Goal: Transaction & Acquisition: Purchase product/service

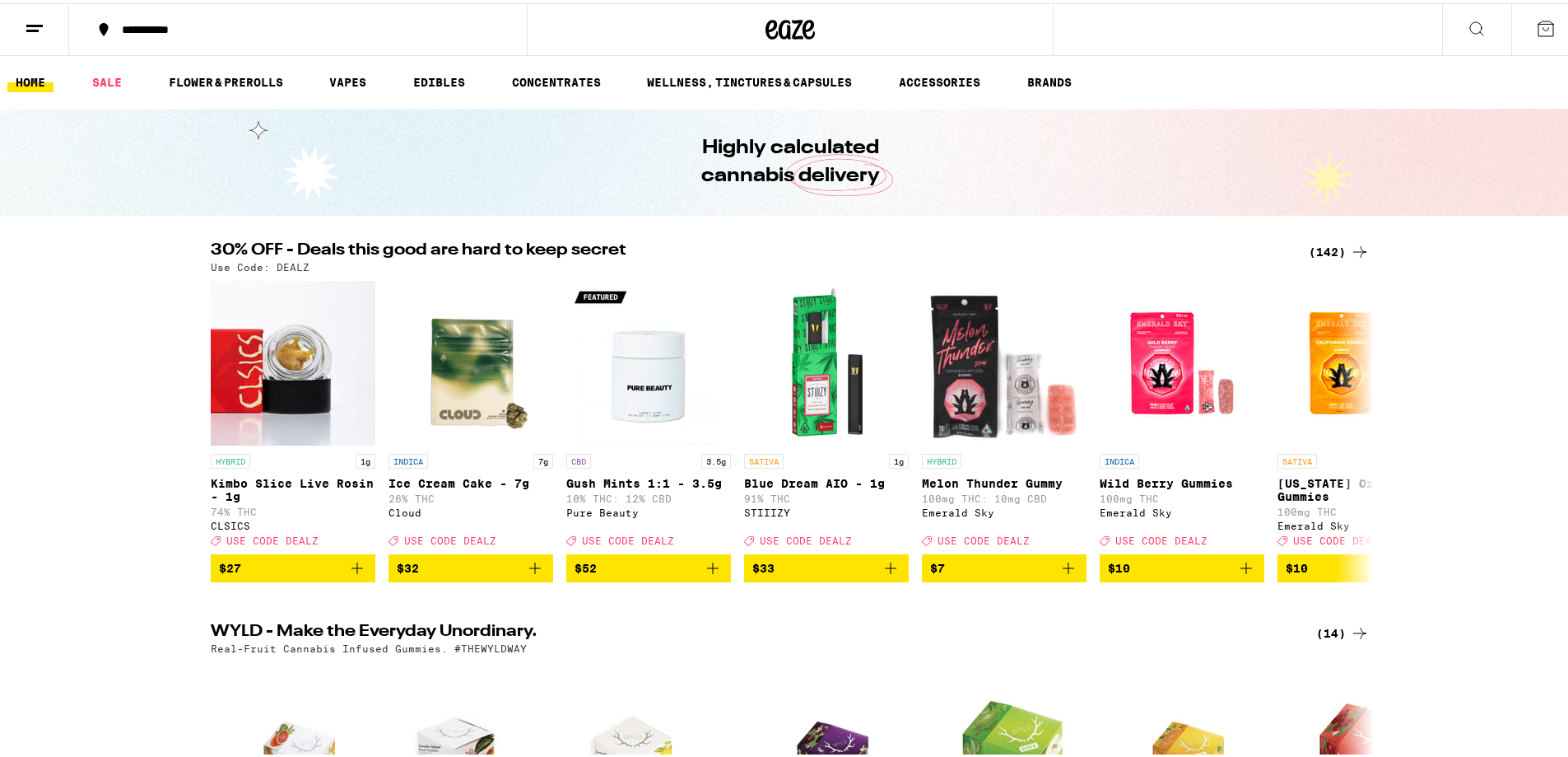
click at [1321, 244] on div "(142)" at bounding box center [1339, 249] width 61 height 19
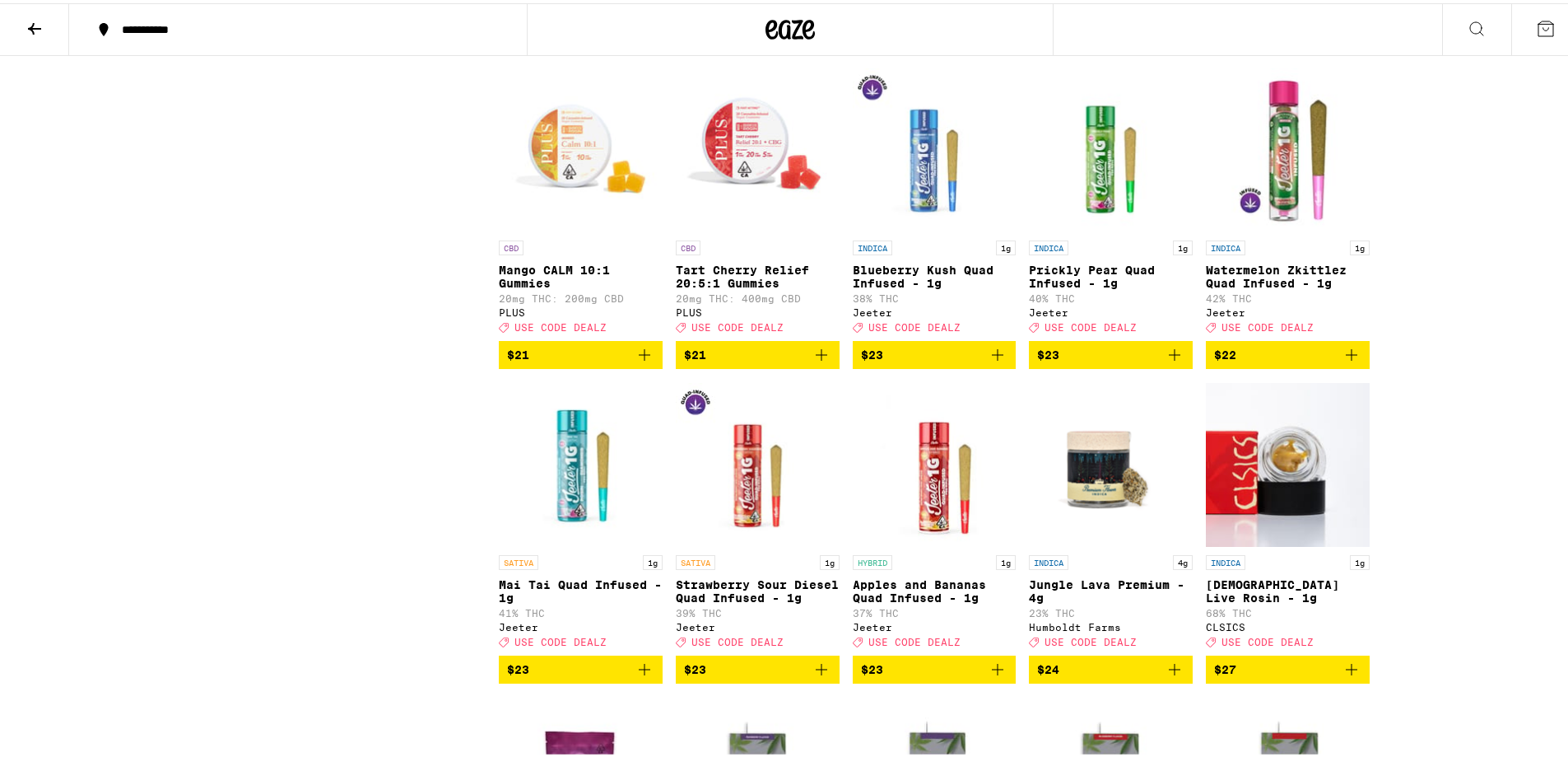
scroll to position [3790, 0]
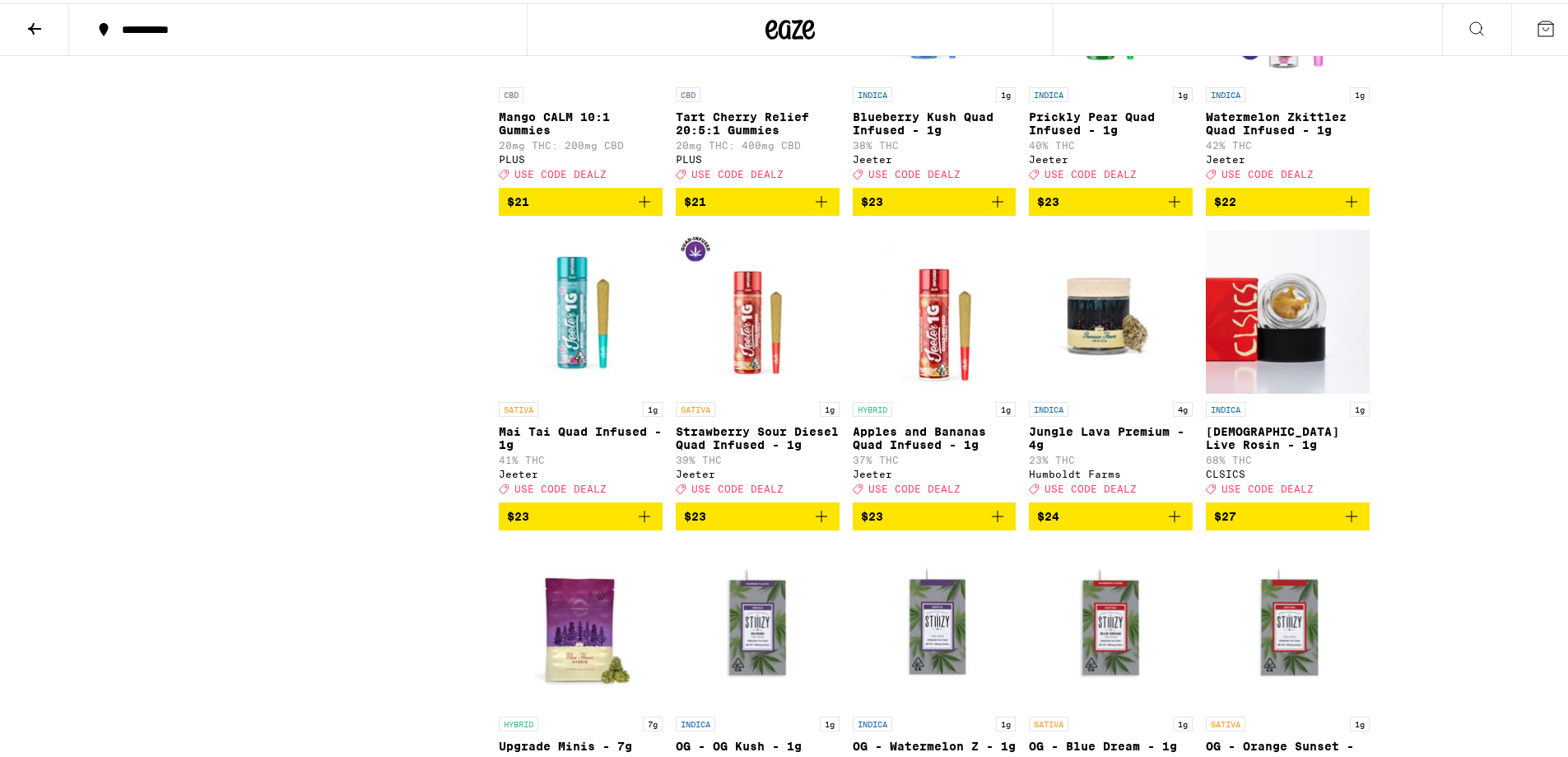
click at [639, 523] on icon "Add to bag" at bounding box center [644, 513] width 19 height 19
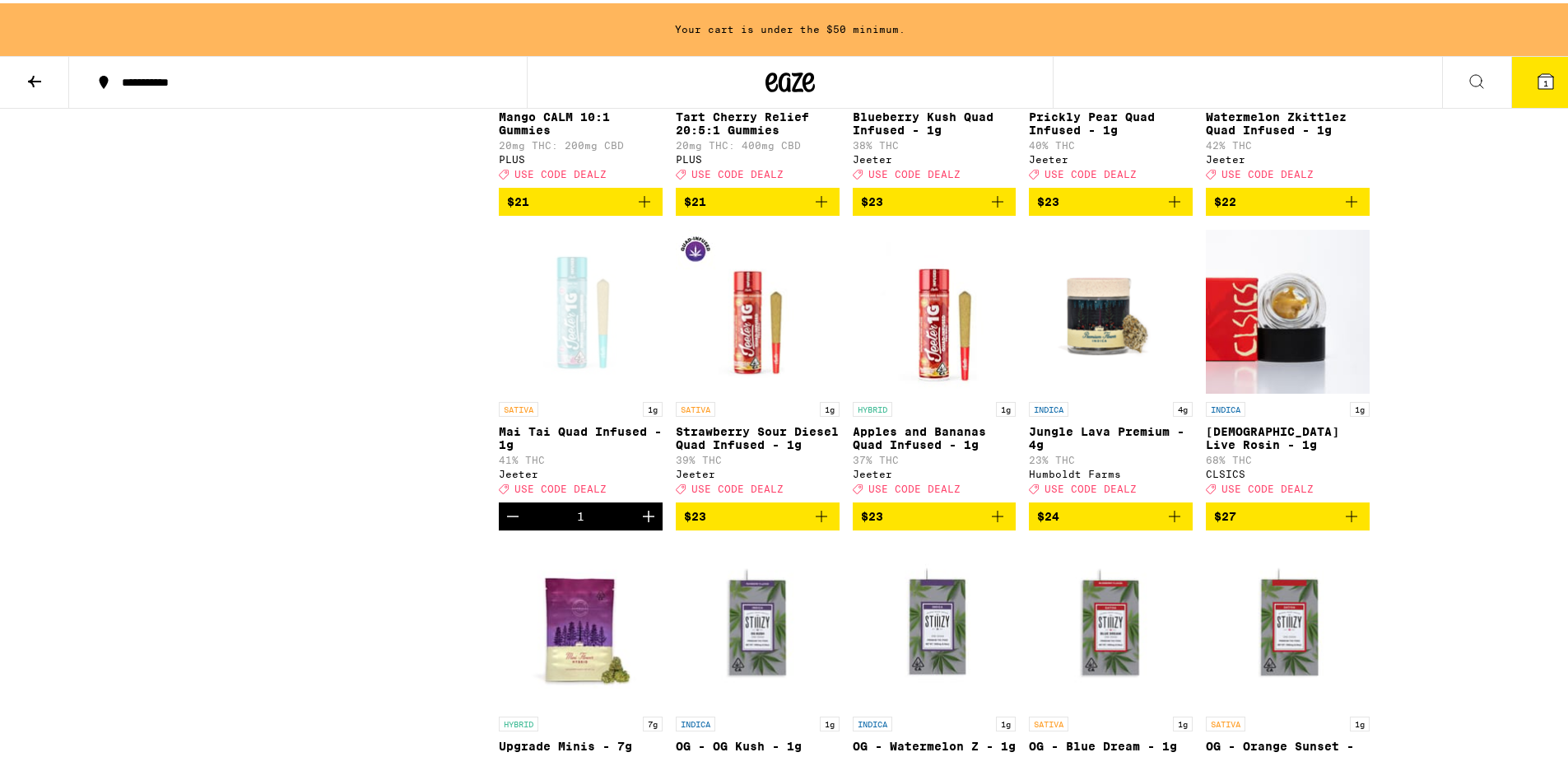
scroll to position [3760, 0]
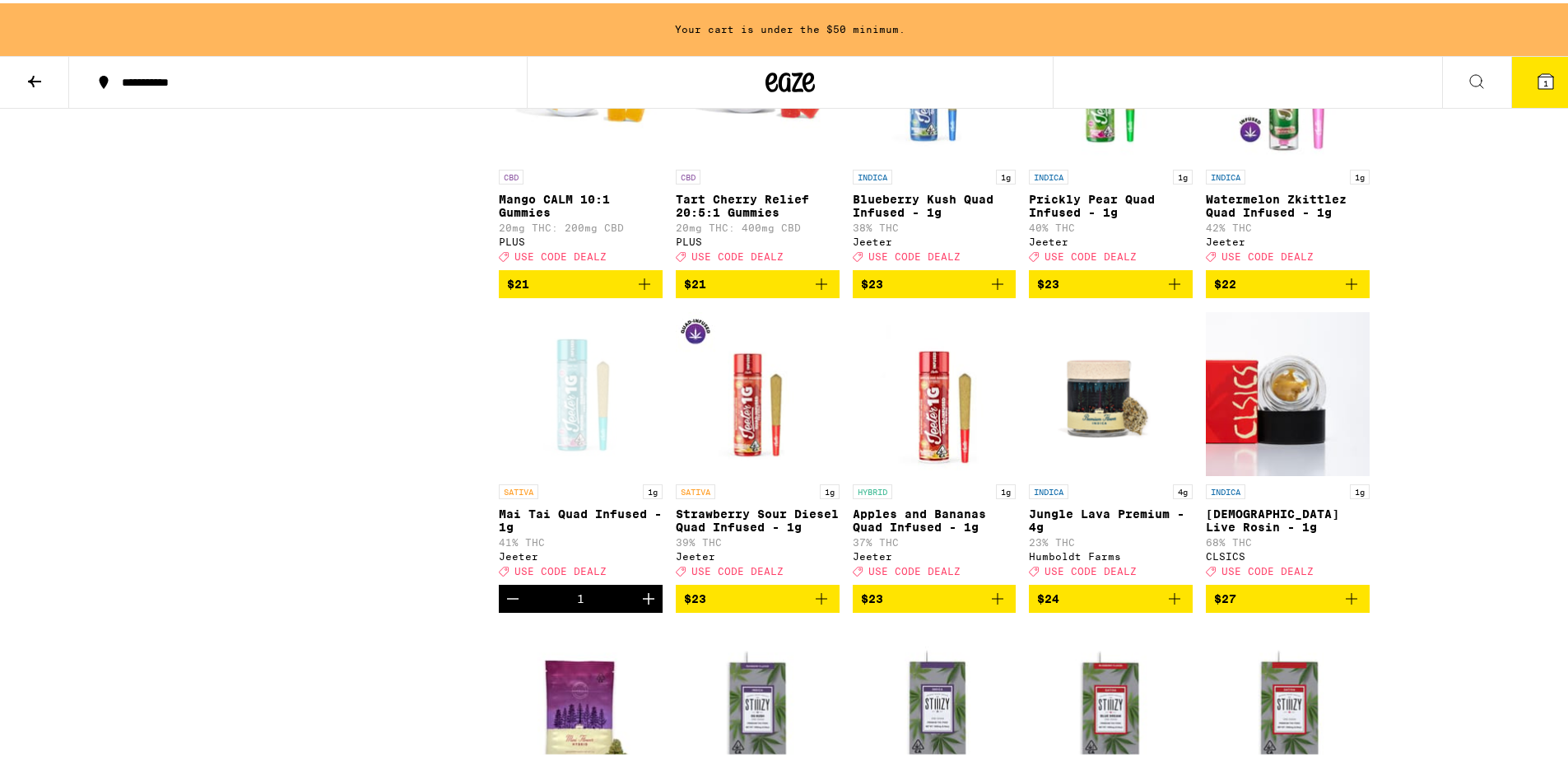
click at [989, 291] on icon "Add to bag" at bounding box center [998, 280] width 19 height 19
click at [988, 605] on icon "Add to bag" at bounding box center [998, 595] width 19 height 19
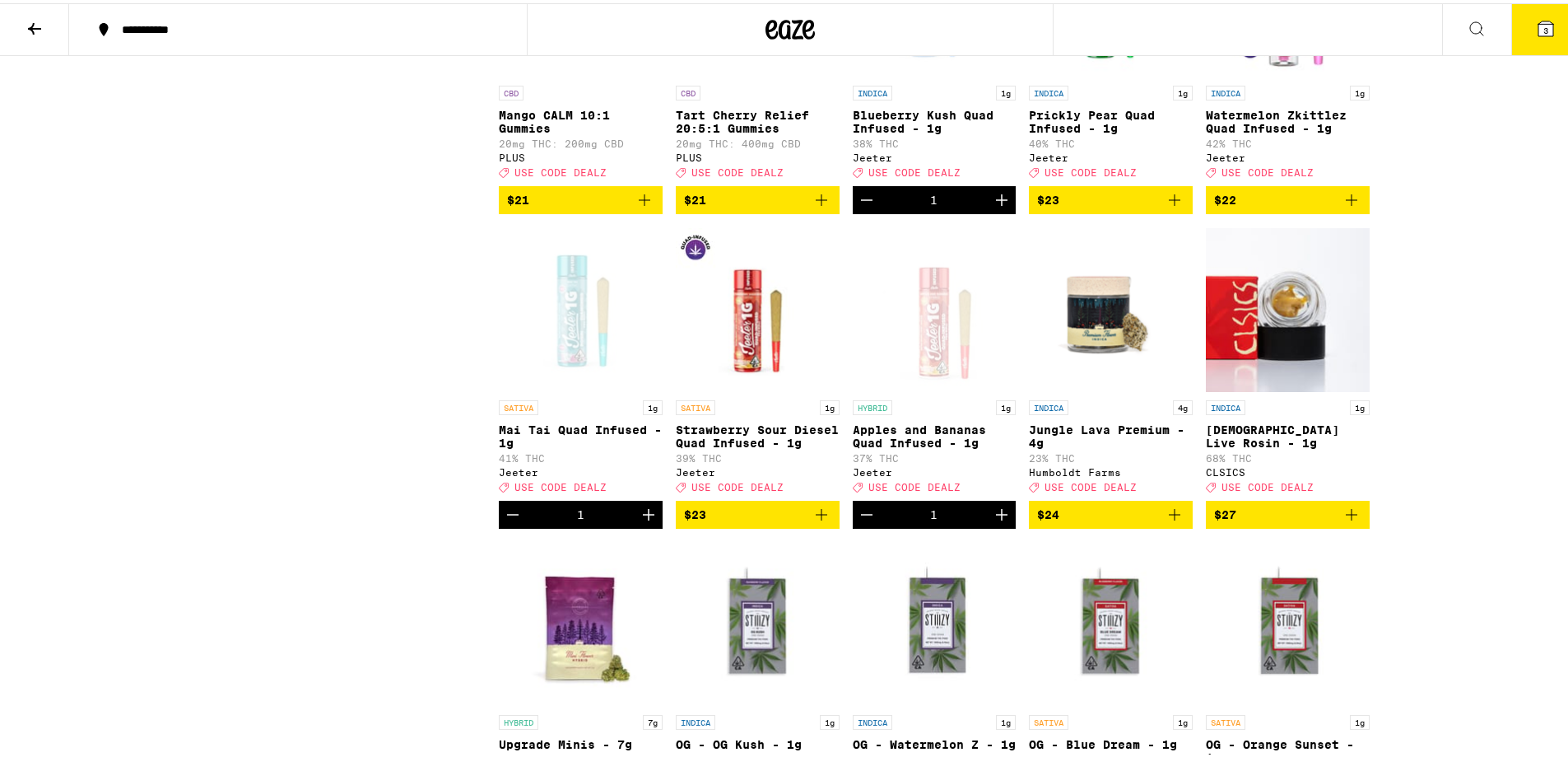
scroll to position [3625, 0]
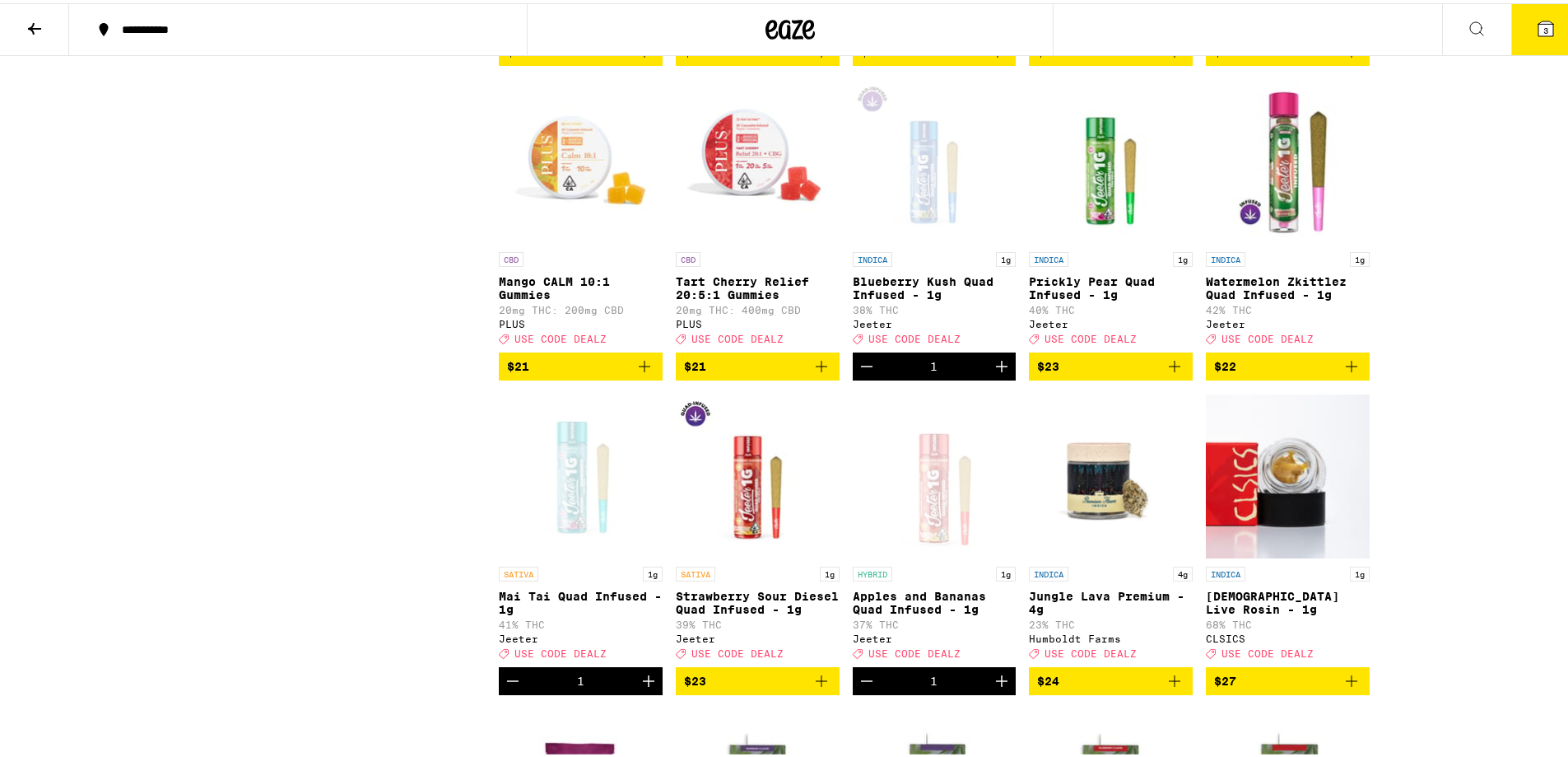
click at [1550, 25] on button "3" at bounding box center [1546, 27] width 69 height 51
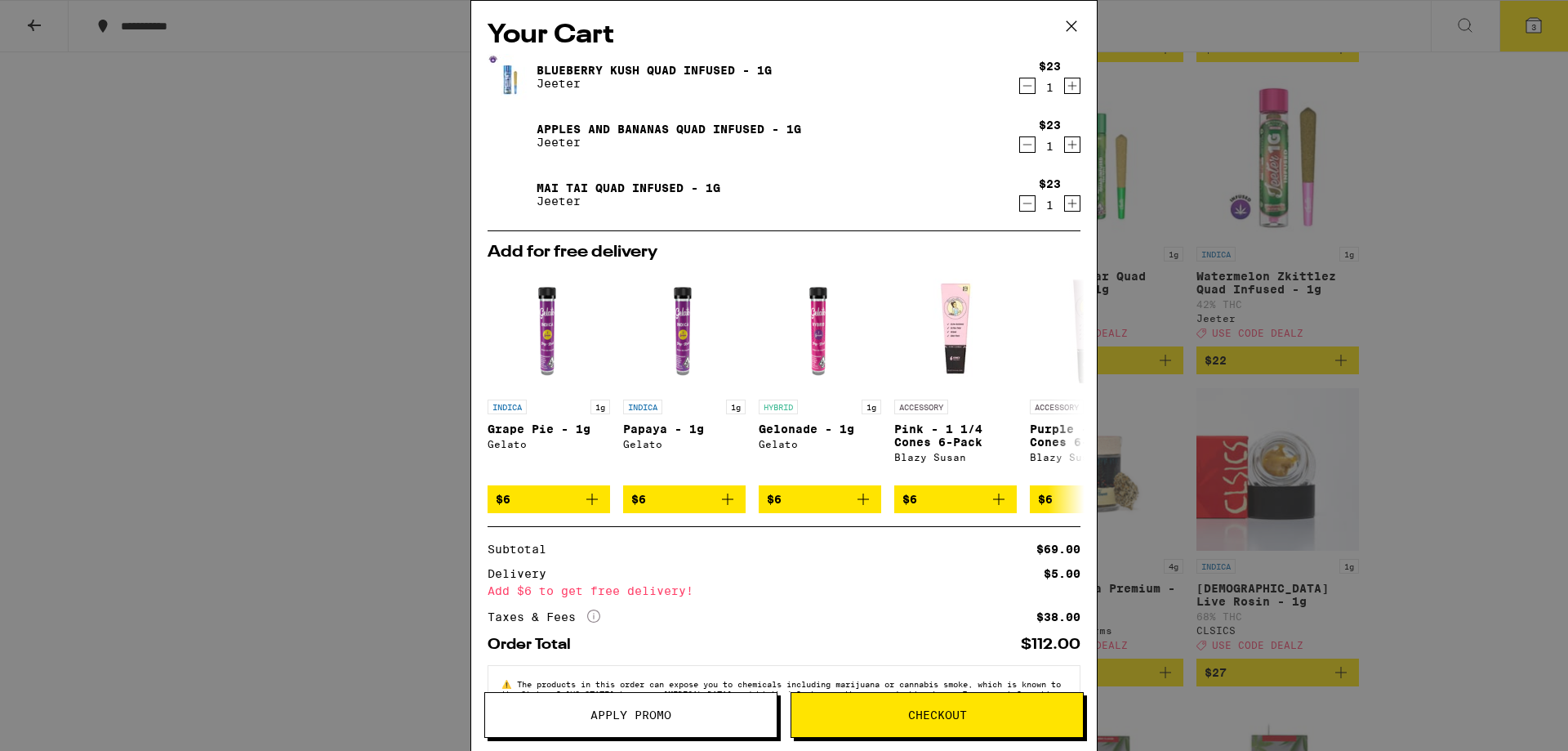
click at [1067, 22] on icon at bounding box center [1071, 25] width 10 height 10
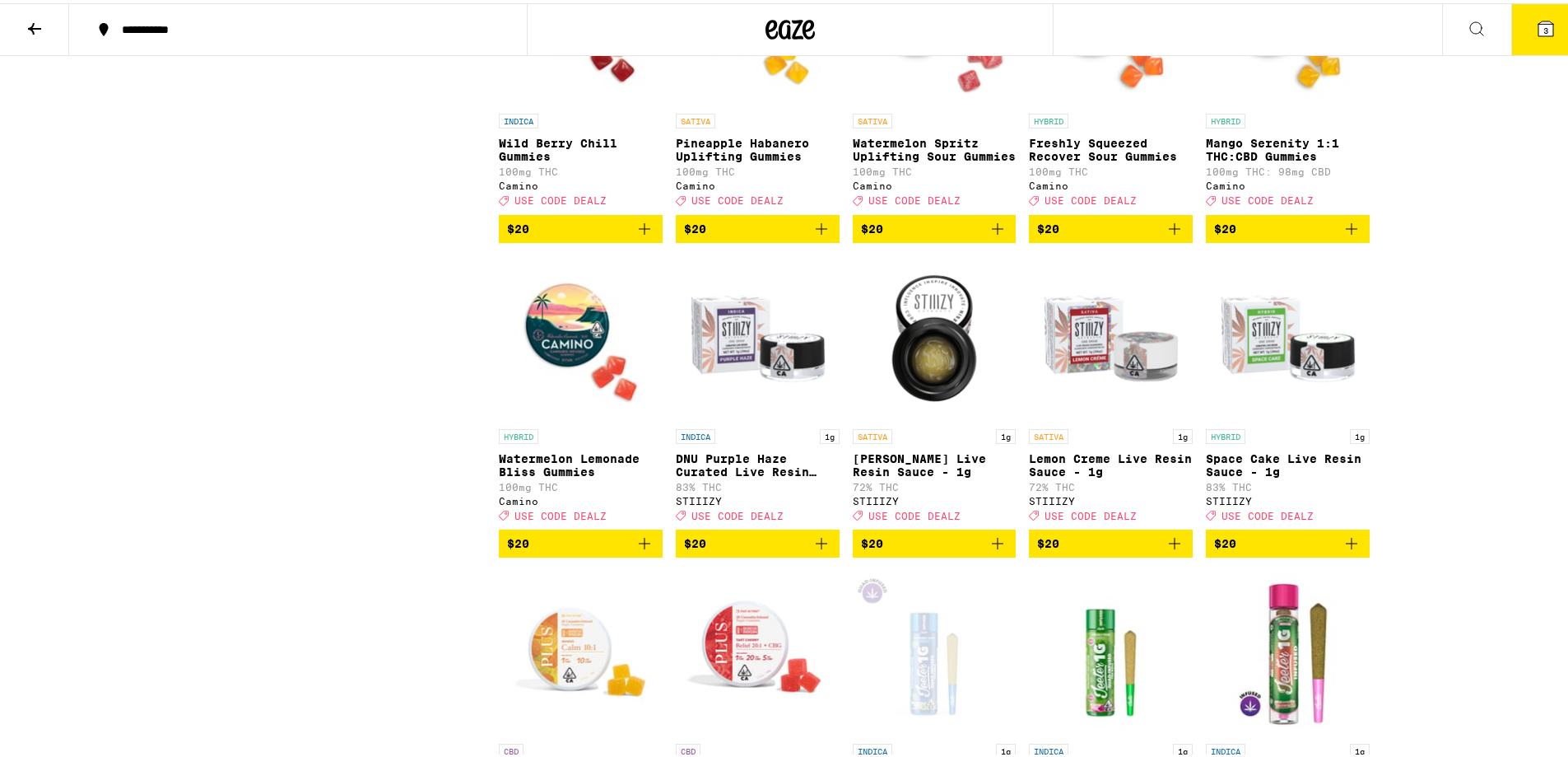
scroll to position [3047, 0]
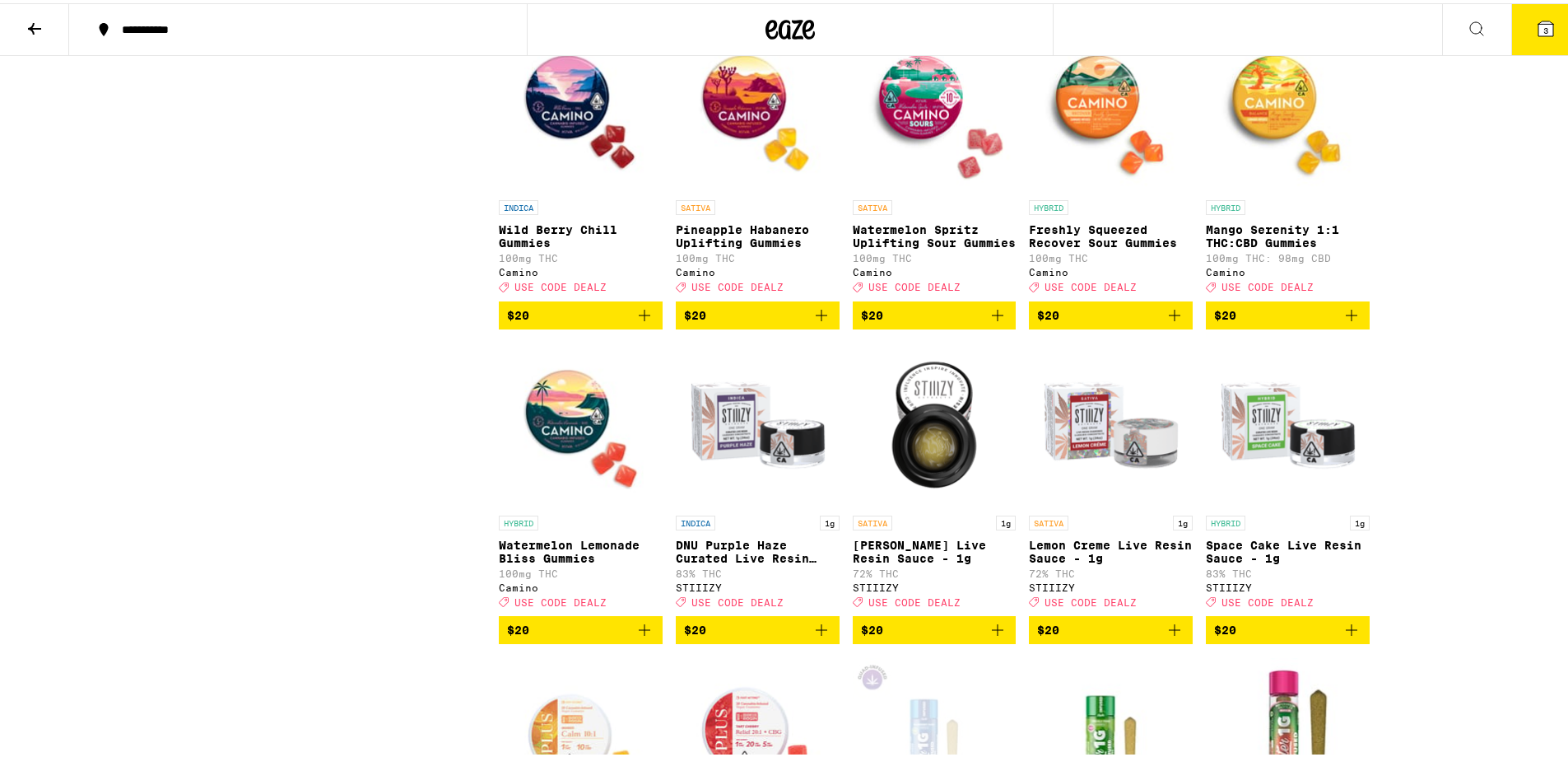
click at [1539, 24] on icon at bounding box center [1546, 25] width 15 height 15
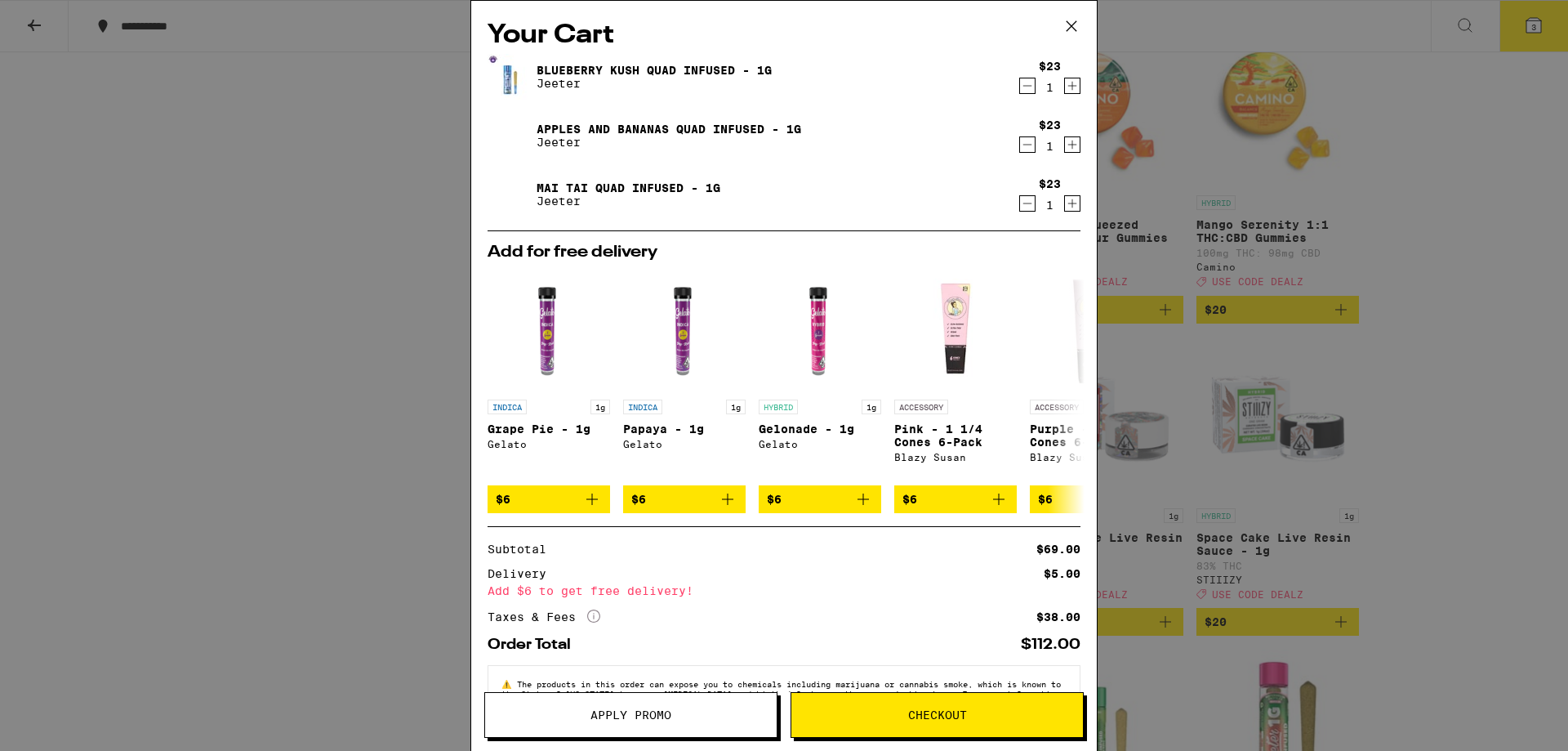
click at [1080, 16] on icon at bounding box center [1072, 26] width 25 height 25
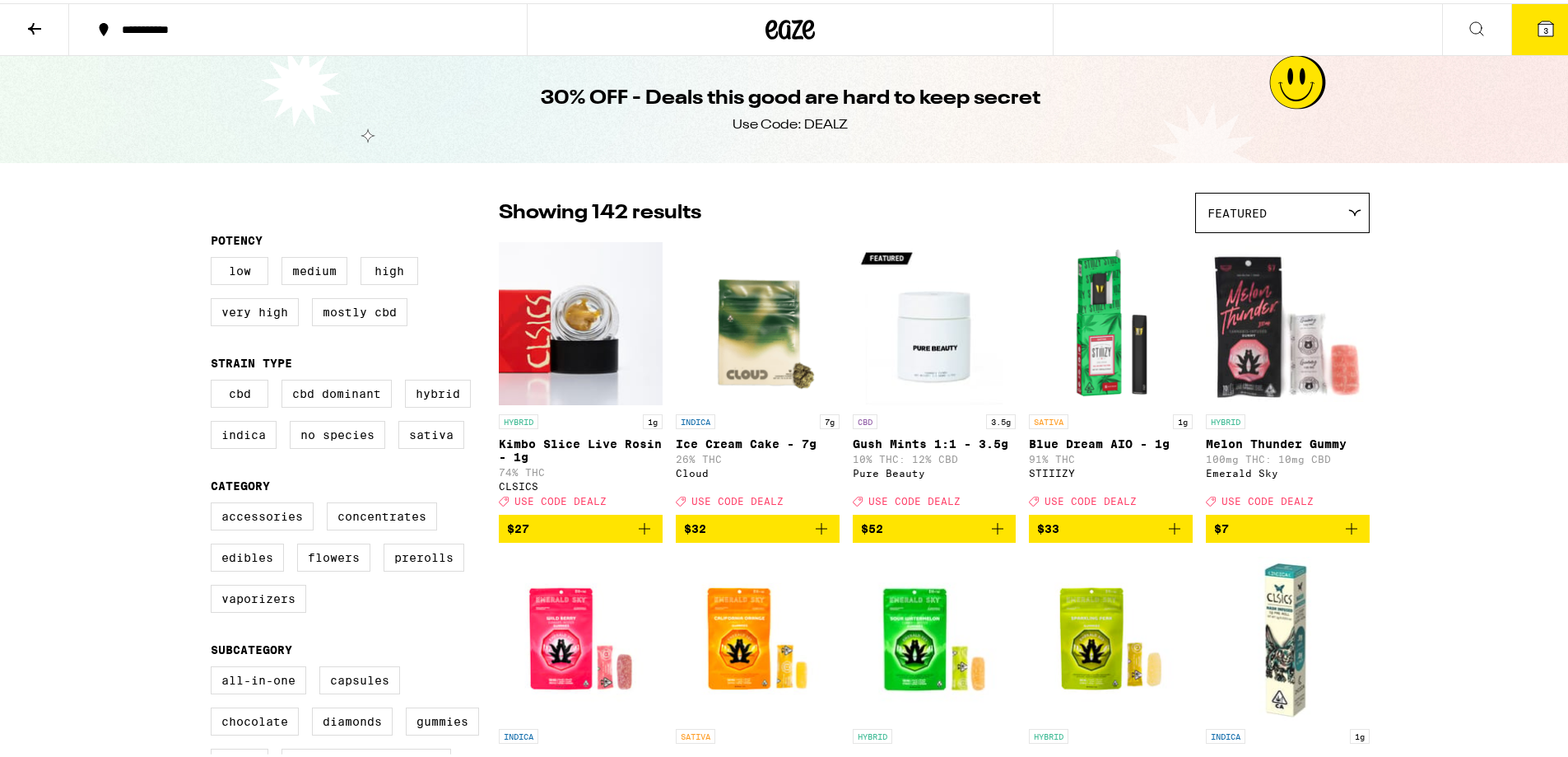
click at [1536, 16] on icon at bounding box center [1546, 26] width 19 height 19
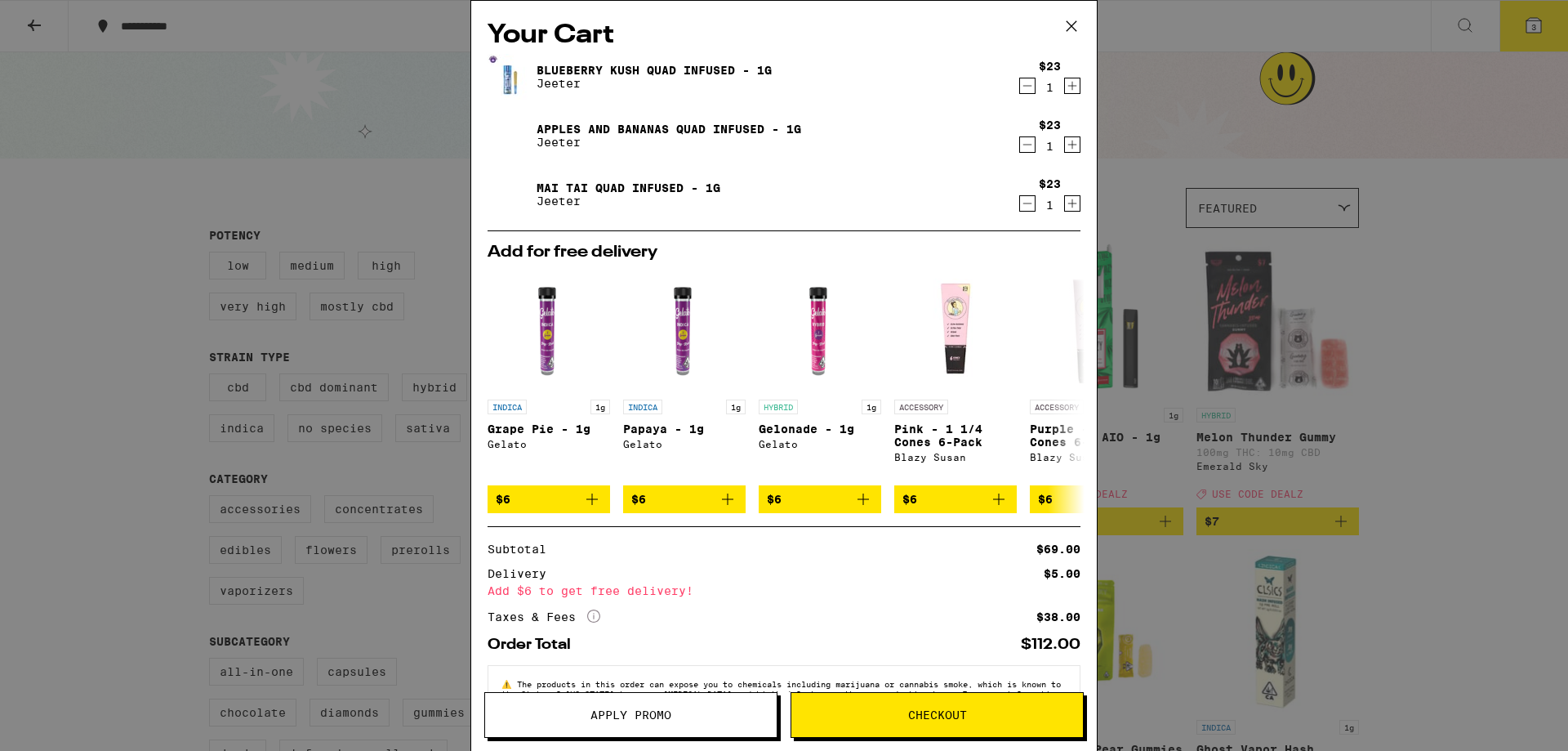
click at [691, 707] on button "Apply Promo" at bounding box center [631, 715] width 293 height 46
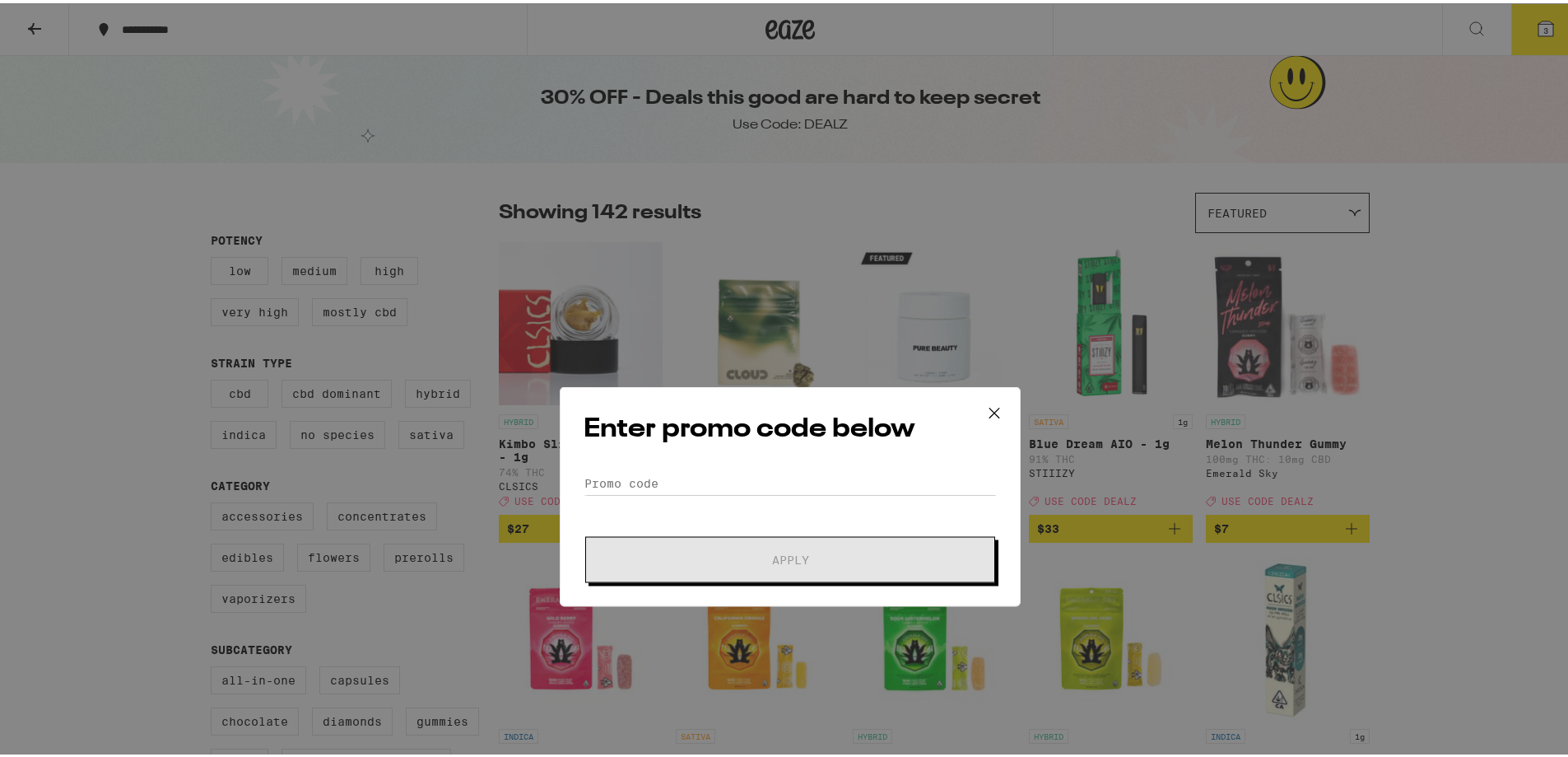
click at [713, 378] on form "Promo Code Apply" at bounding box center [790, 409] width 414 height 112
click at [736, 347] on div "Enter promo code below Promo Code Apply" at bounding box center [790, 378] width 461 height 220
click at [748, 364] on input "Promo Code" at bounding box center [790, 365] width 414 height 25
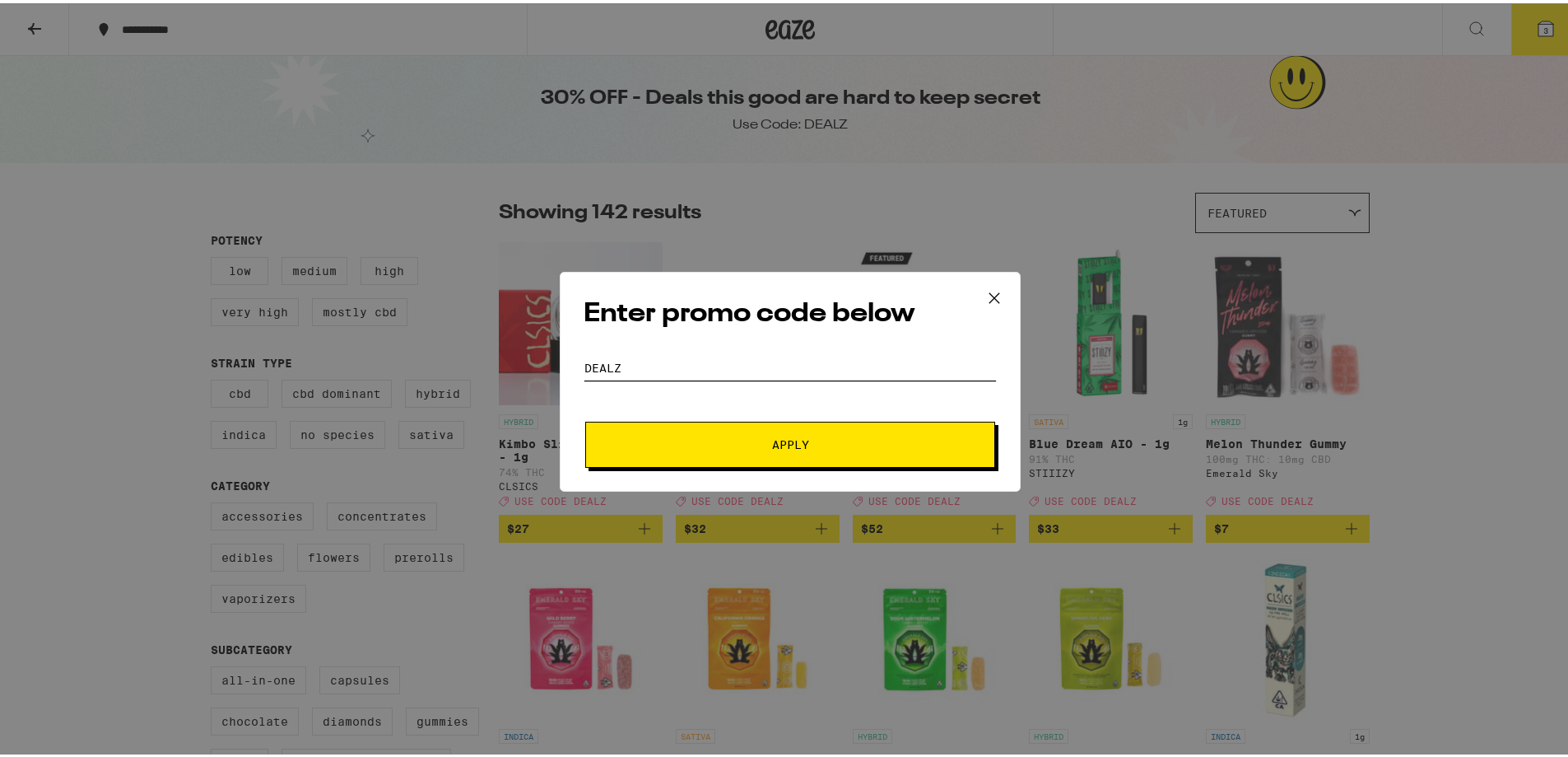
type input "DEALZ"
click at [718, 429] on button "Apply" at bounding box center [790, 441] width 410 height 46
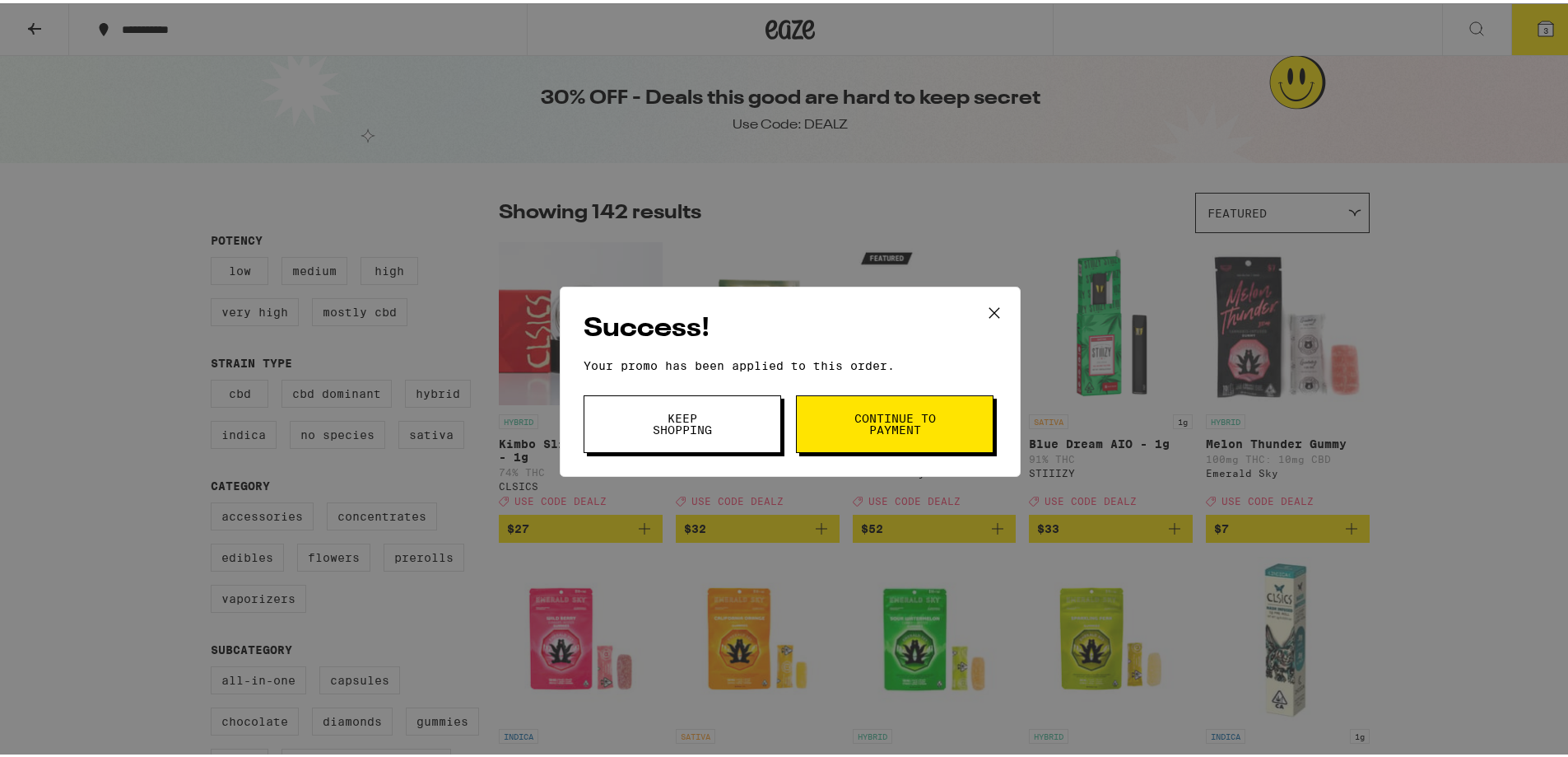
click at [915, 437] on button "Continue to payment" at bounding box center [895, 420] width 198 height 57
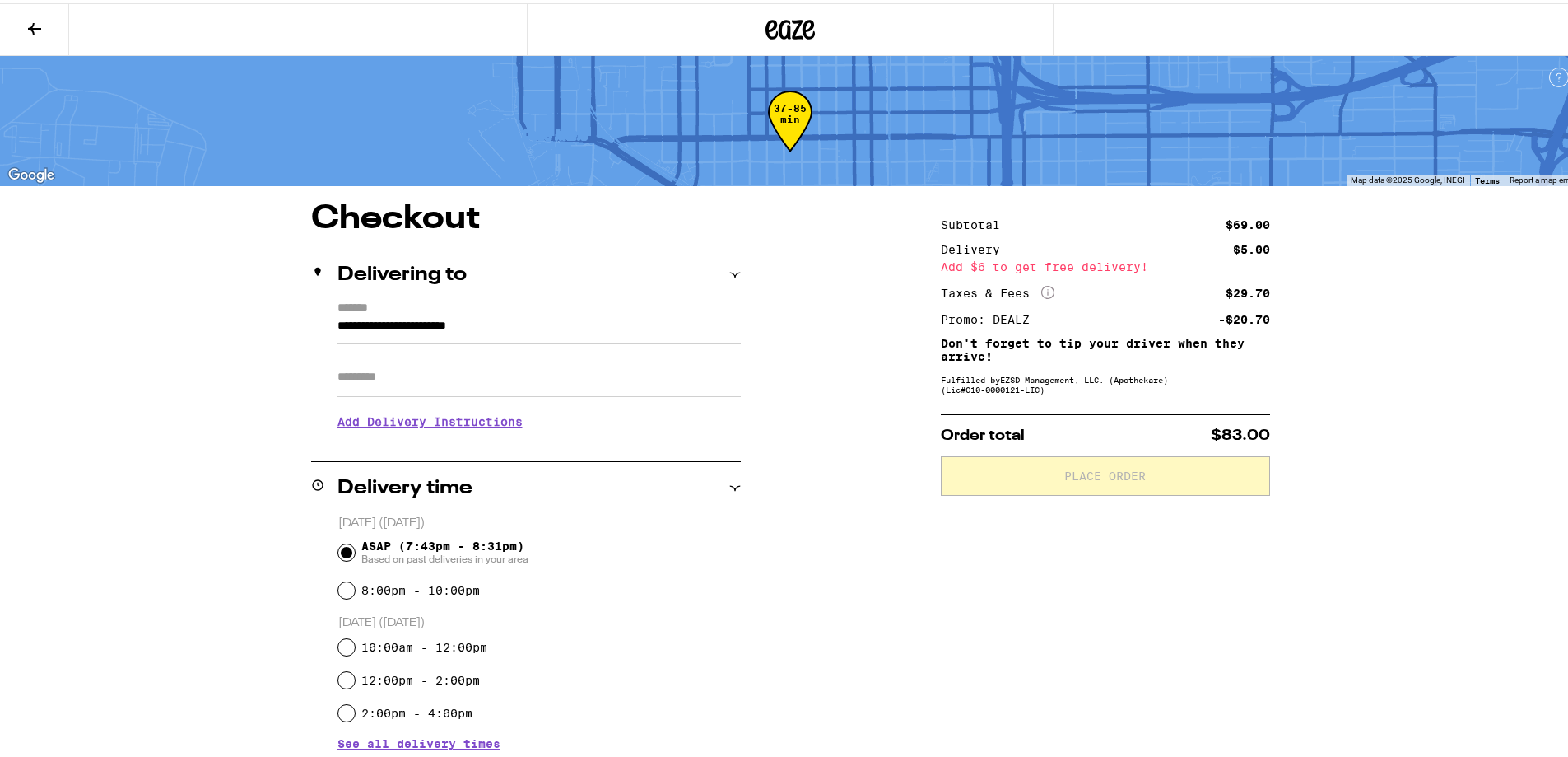
click at [414, 363] on input "Apt/Suite" at bounding box center [539, 373] width 403 height 40
type input "****"
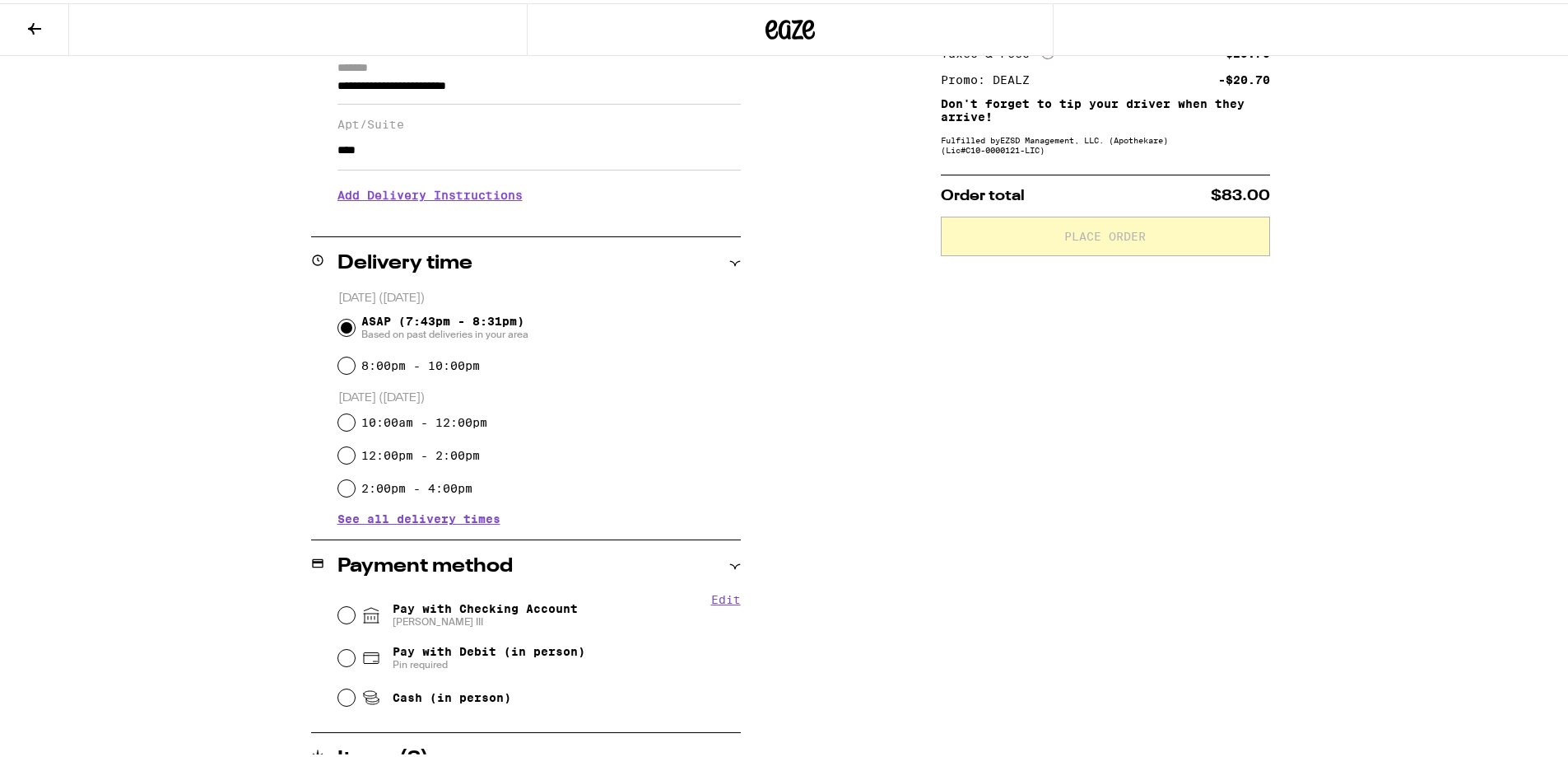
scroll to position [412, 0]
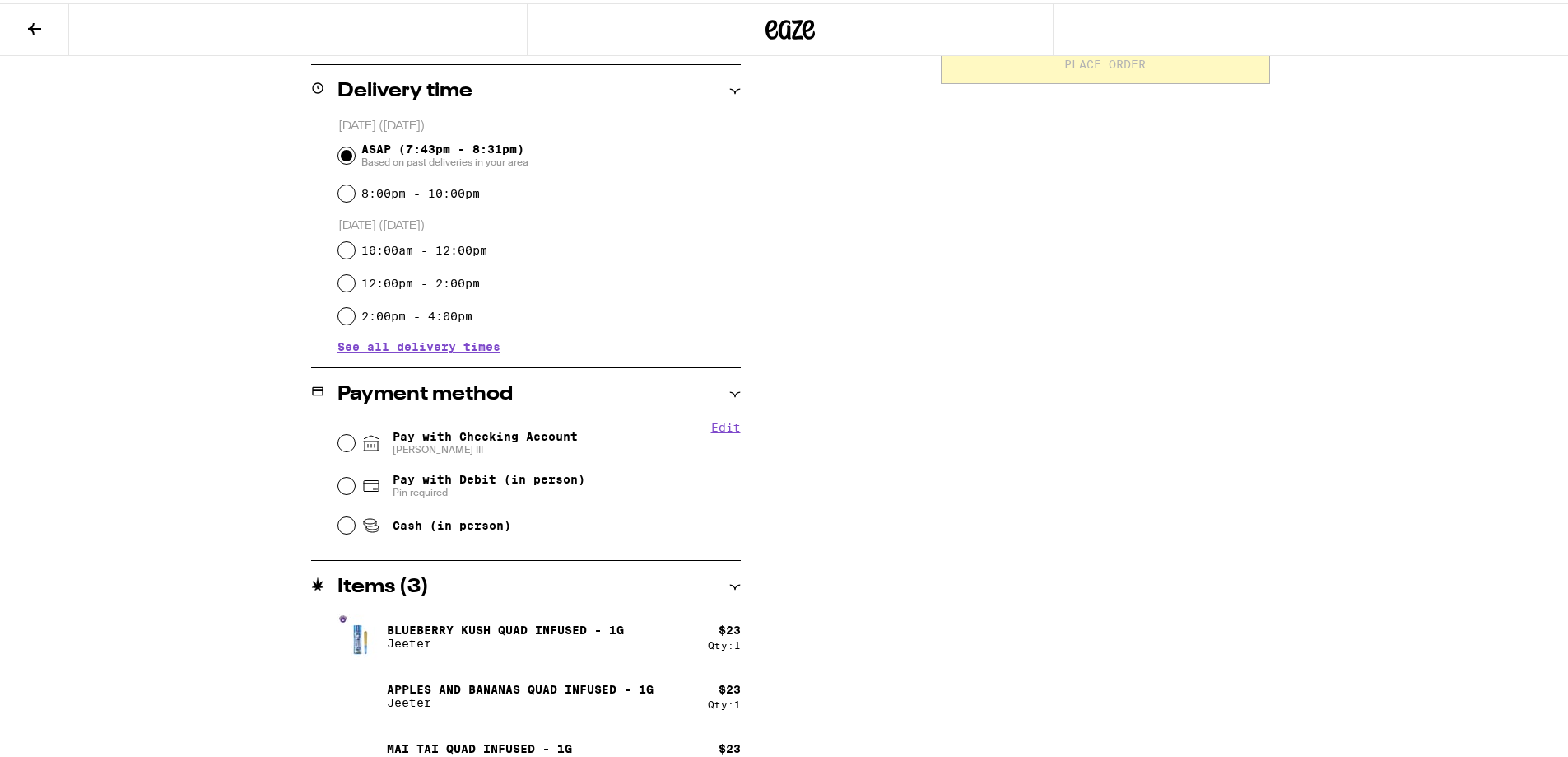
click at [426, 435] on span "Pay with Checking Account [PERSON_NAME]" at bounding box center [485, 440] width 186 height 27
click at [354, 435] on input "Pay with Checking Account [PERSON_NAME]" at bounding box center [346, 440] width 17 height 17
radio input "true"
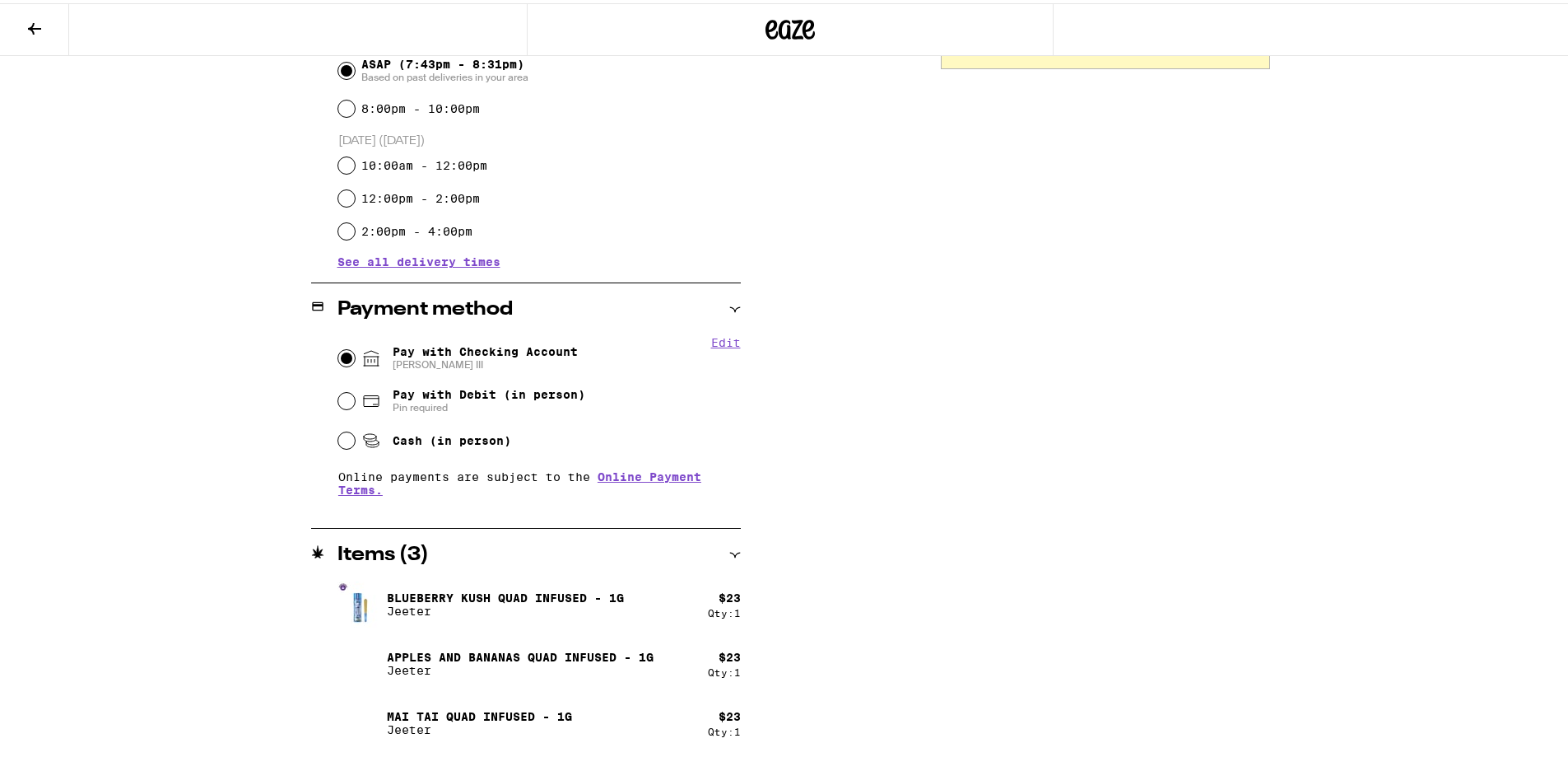
scroll to position [0, 0]
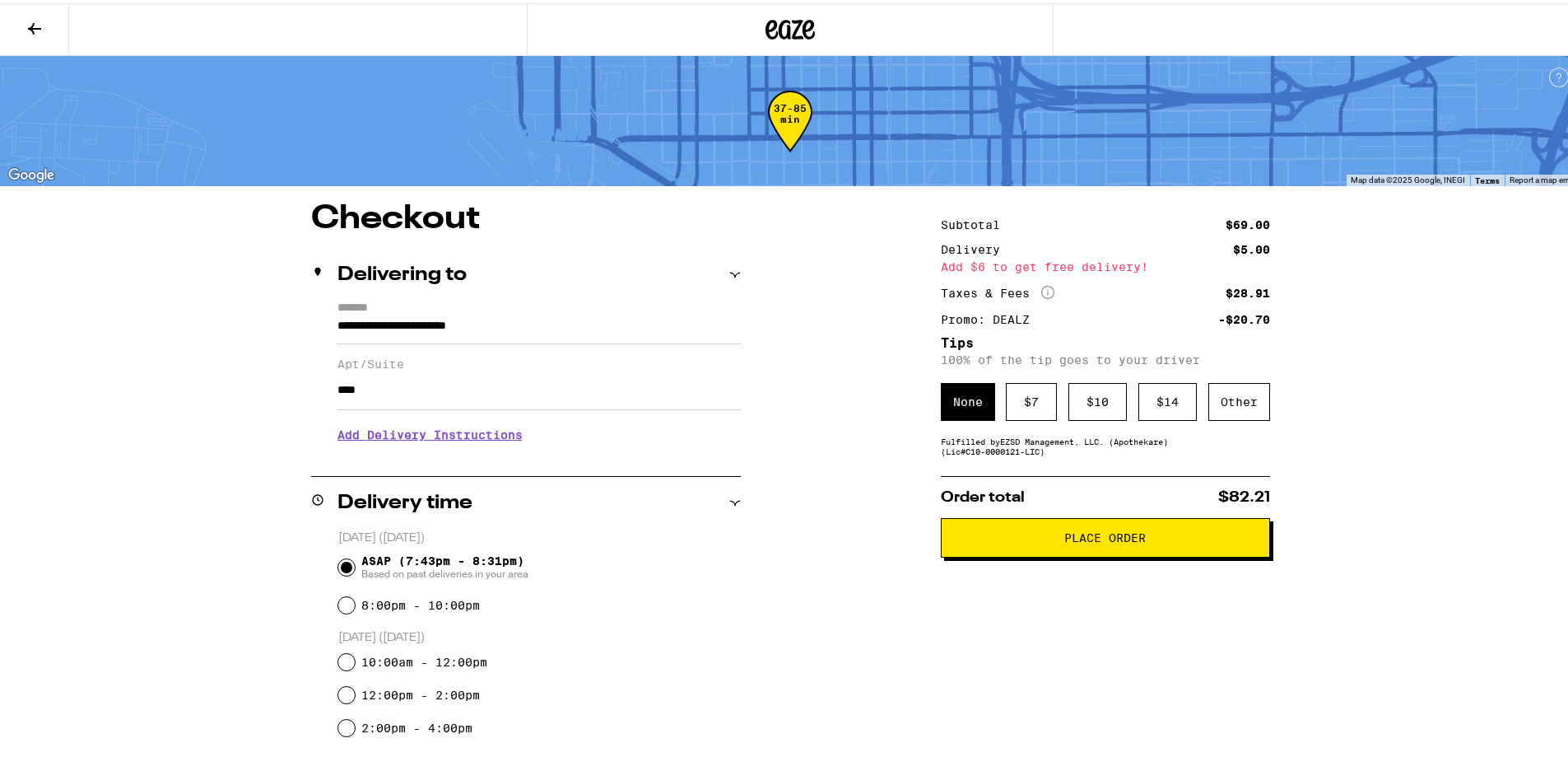
click at [1123, 534] on span "Place Order" at bounding box center [1105, 534] width 81 height 11
